Goal: Transaction & Acquisition: Purchase product/service

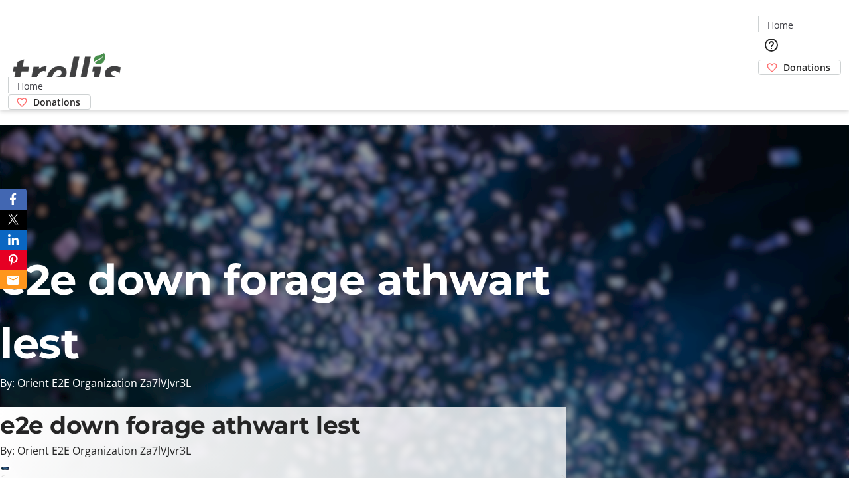
click at [783, 60] on span "Donations" at bounding box center [806, 67] width 47 height 14
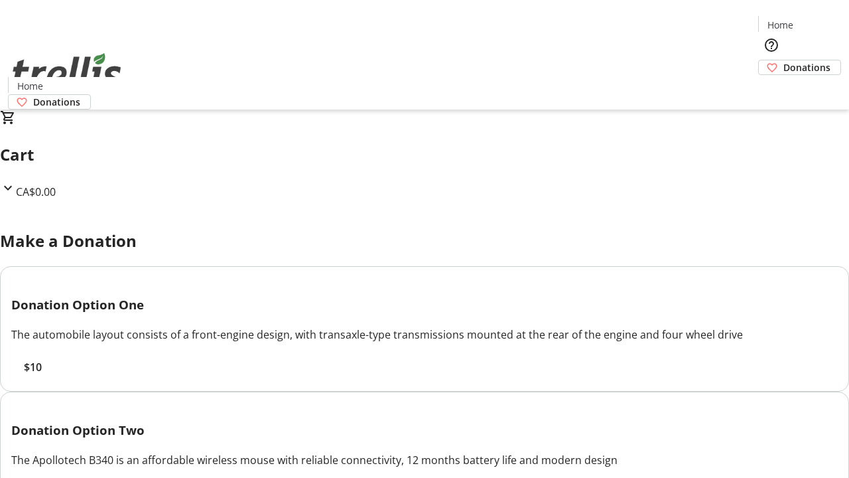
click at [42, 375] on span "$10" at bounding box center [33, 367] width 18 height 16
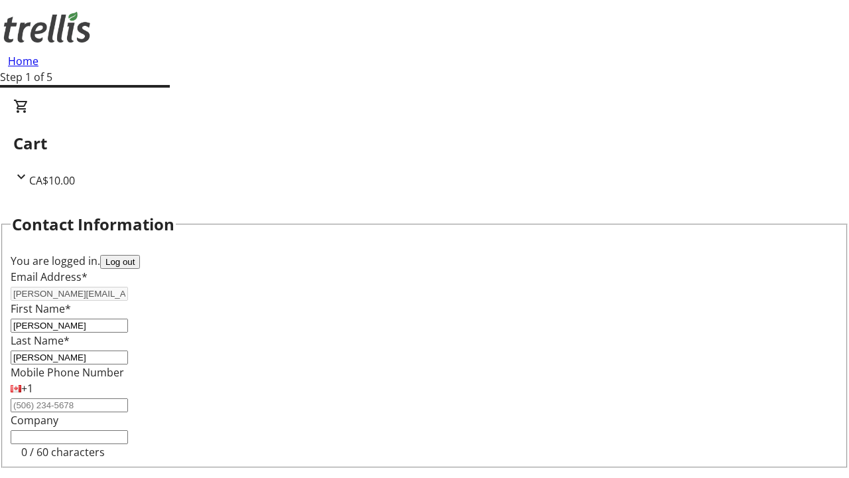
select select "CA"
type input "[STREET_ADDRESS][PERSON_NAME]"
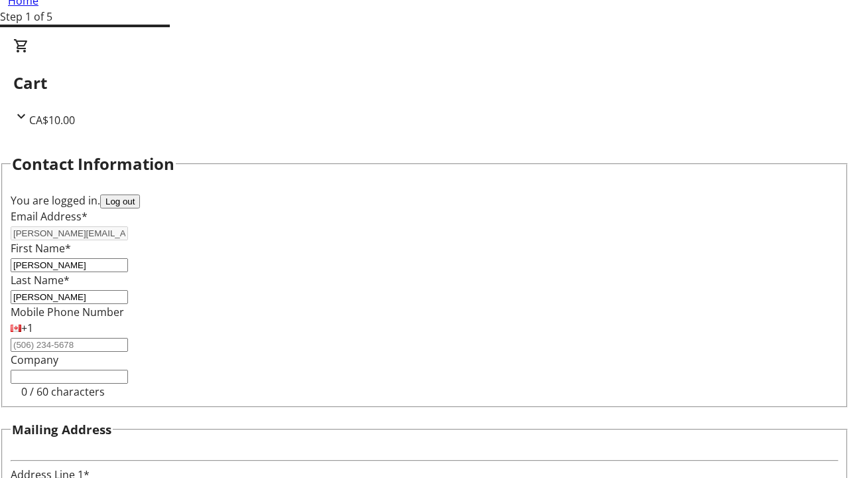
type input "Kelowna"
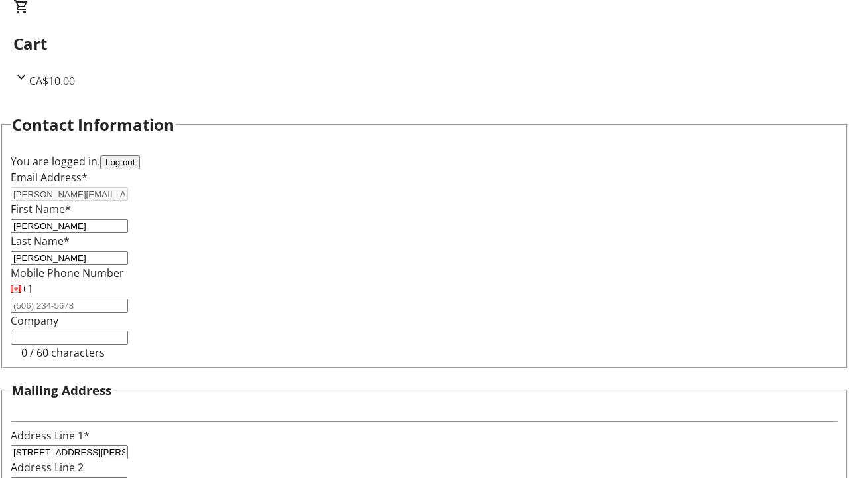
select select "BC"
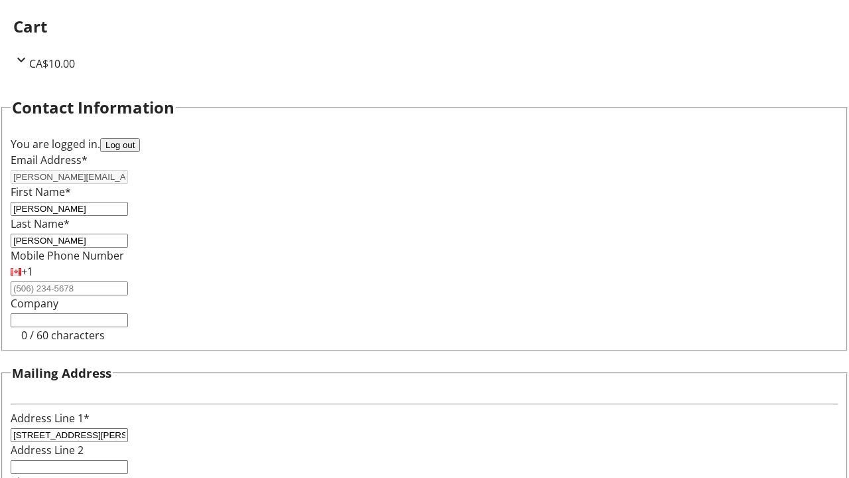
type input "Kelowna"
type input "V1Y 0C2"
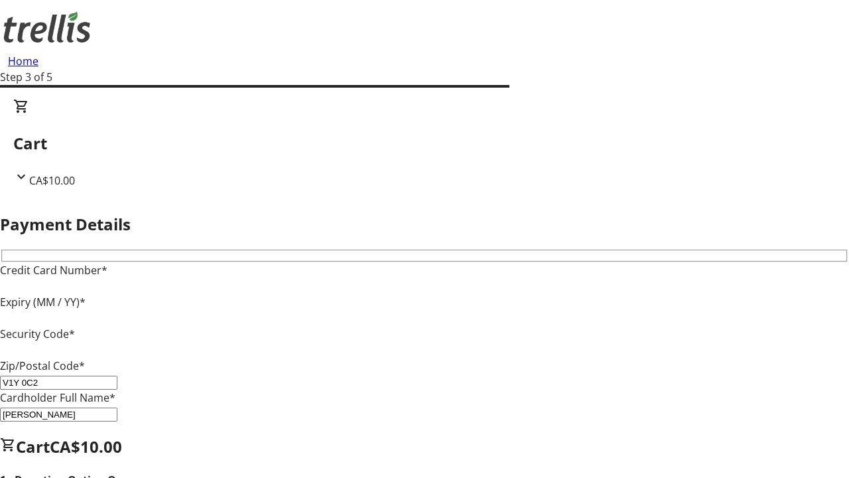
type input "V1Y 0C2"
